Goal: Information Seeking & Learning: Learn about a topic

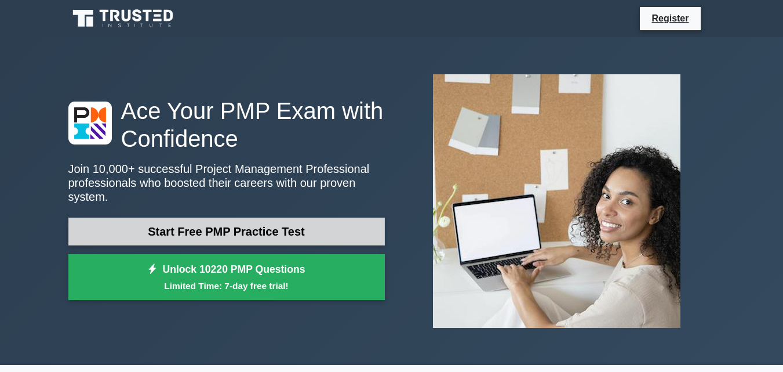
click at [264, 227] on link "Start Free PMP Practice Test" at bounding box center [226, 231] width 317 height 28
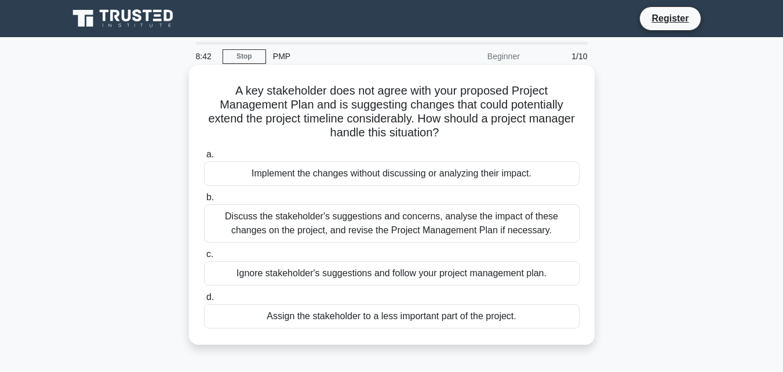
click at [403, 176] on div "Implement the changes without discussing or analyzing their impact." at bounding box center [392, 173] width 376 height 24
click at [204, 158] on input "a. Implement the changes without discussing or analyzing their impact." at bounding box center [204, 155] width 0 height 8
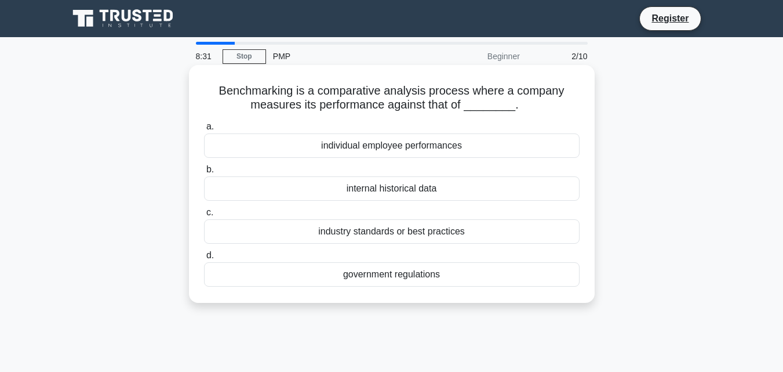
click at [409, 151] on div "individual employee performances" at bounding box center [392, 145] width 376 height 24
click at [204, 130] on input "a. individual employee performances" at bounding box center [204, 127] width 0 height 8
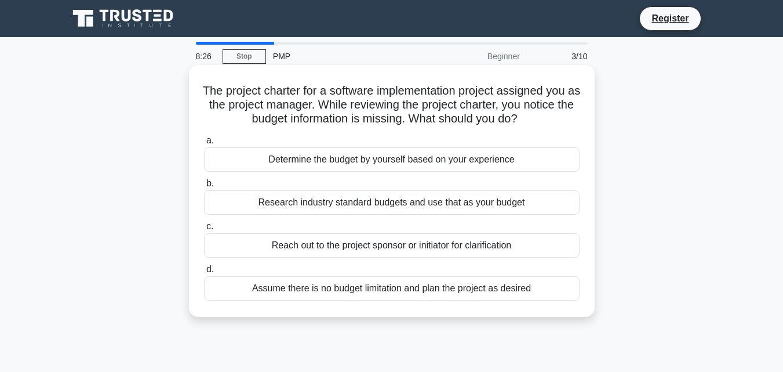
click at [407, 163] on div "Determine the budget by yourself based on your experience" at bounding box center [392, 159] width 376 height 24
click at [204, 144] on input "a. Determine the budget by yourself based on your experience" at bounding box center [204, 141] width 0 height 8
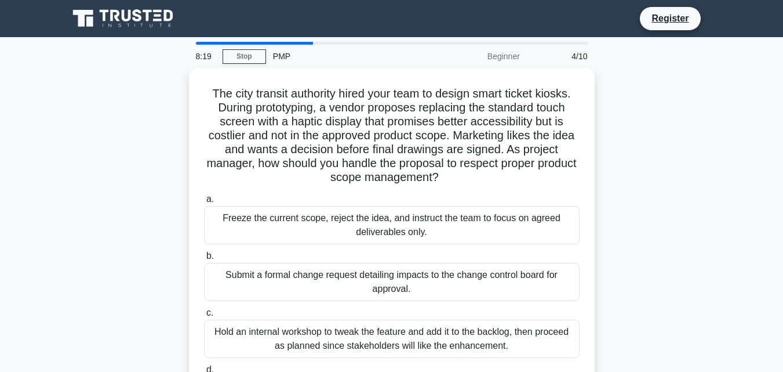
click at [283, 60] on div "PMP" at bounding box center [345, 56] width 159 height 23
click at [283, 57] on div "PMP" at bounding box center [345, 56] width 159 height 23
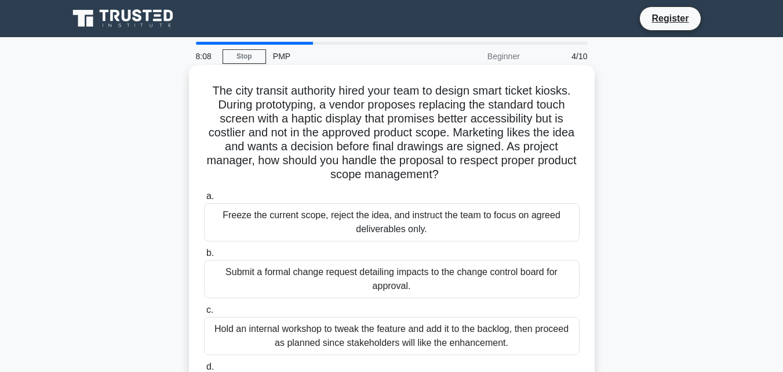
click at [213, 197] on span "a." at bounding box center [210, 196] width 8 height 10
click at [204, 197] on input "a. Freeze the current scope, reject the idea, and instruct the team to focus on…" at bounding box center [204, 196] width 0 height 8
